Goal: Check status

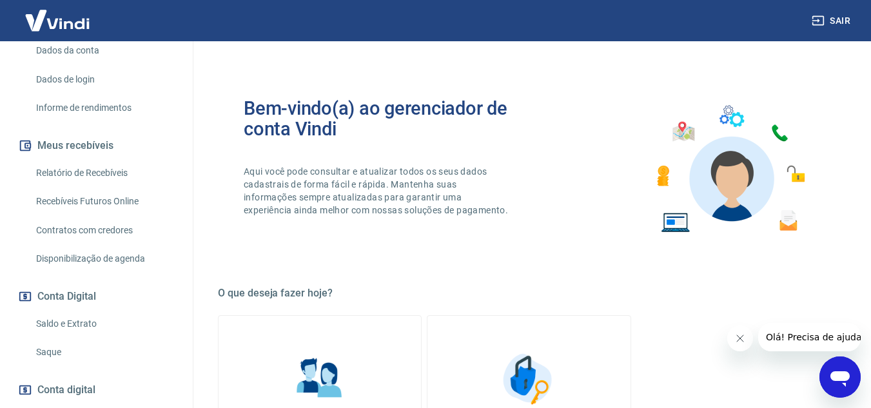
scroll to position [201, 0]
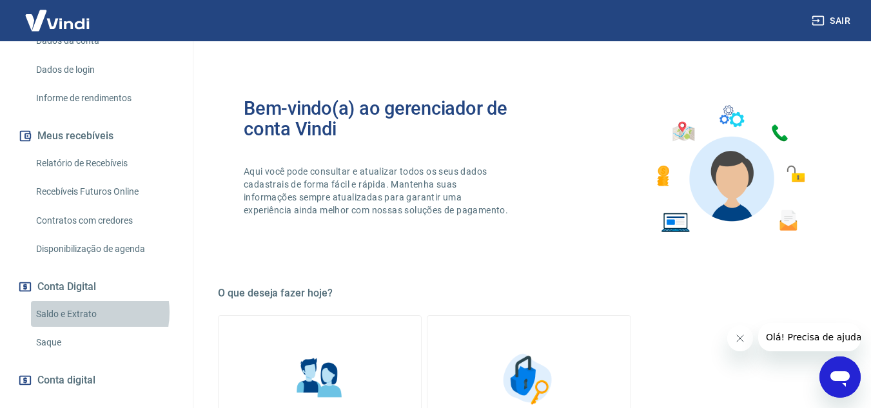
click at [84, 312] on link "Saldo e Extrato" at bounding box center [104, 314] width 146 height 26
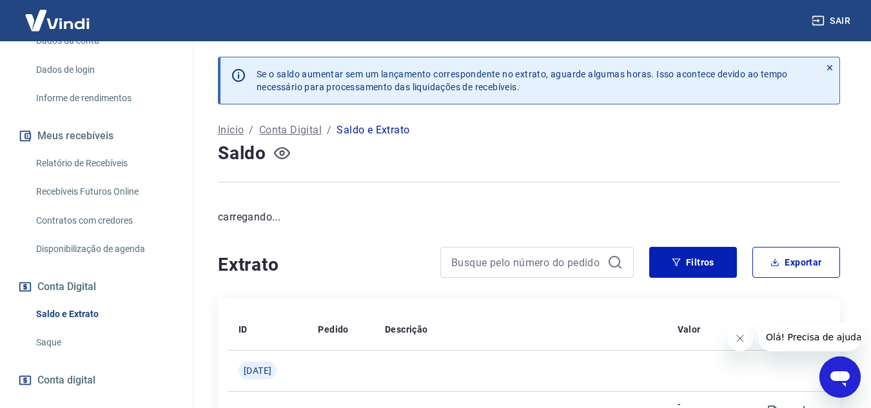
click at [286, 161] on icon "button" at bounding box center [282, 153] width 16 height 16
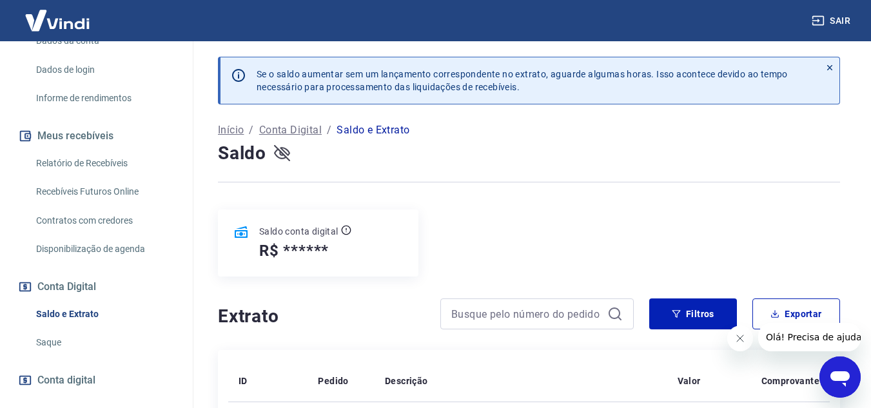
click at [286, 161] on icon "button" at bounding box center [282, 153] width 16 height 16
